Goal: Navigation & Orientation: Find specific page/section

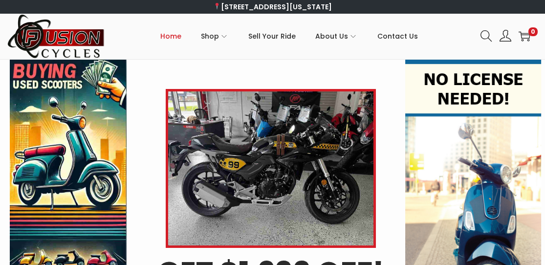
click at [47, 38] on img at bounding box center [56, 36] width 98 height 45
drag, startPoint x: 109, startPoint y: 54, endPoint x: 71, endPoint y: 50, distance: 38.4
click at [71, 50] on div "Skip to navigation Skip to content Home Shop ATVs Dirt Bikes Motorcycles Scoote…" at bounding box center [272, 36] width 545 height 45
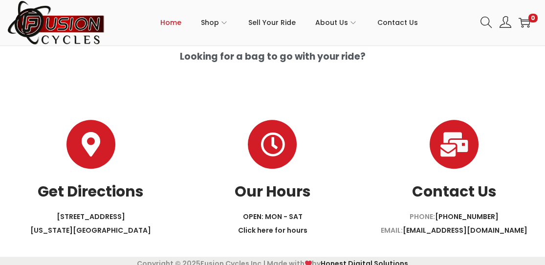
scroll to position [2621, 0]
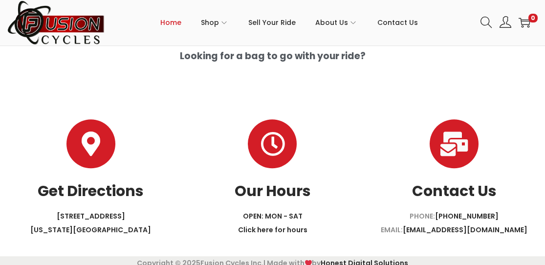
click at [483, 70] on div at bounding box center [272, 82] width 535 height 24
